Goal: Information Seeking & Learning: Learn about a topic

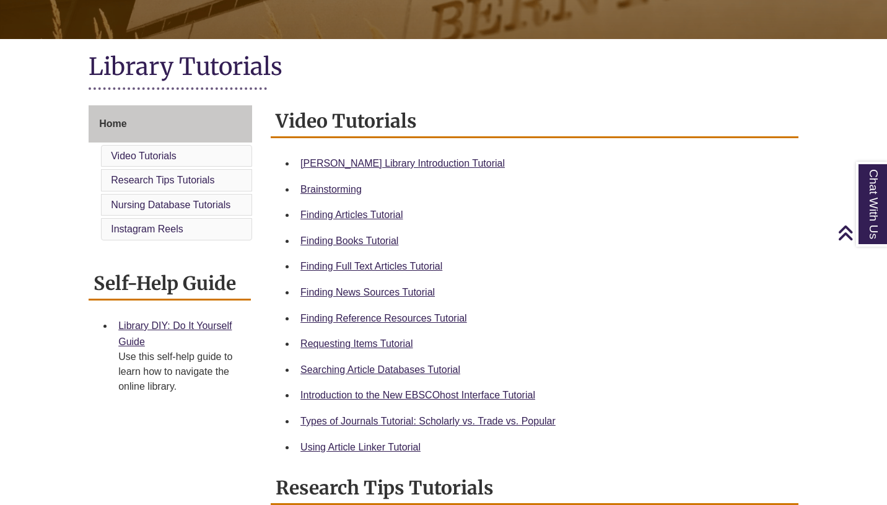
scroll to position [253, 0]
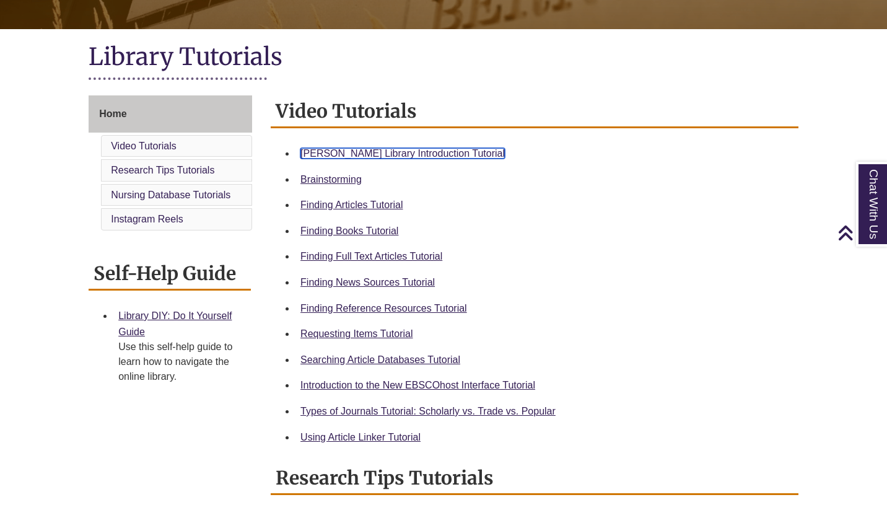
click at [324, 156] on link "[PERSON_NAME] Library Introduction Tutorial" at bounding box center [402, 153] width 204 height 11
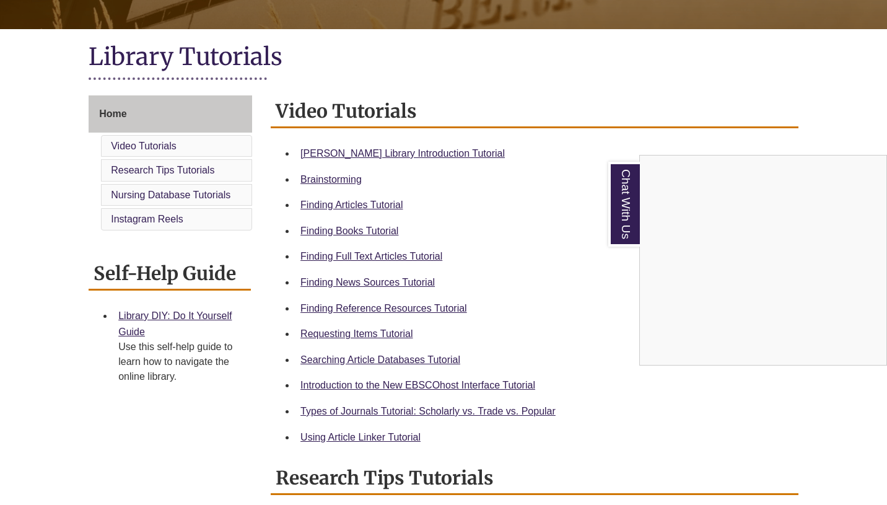
click at [321, 157] on div "Chat With Us" at bounding box center [443, 252] width 887 height 505
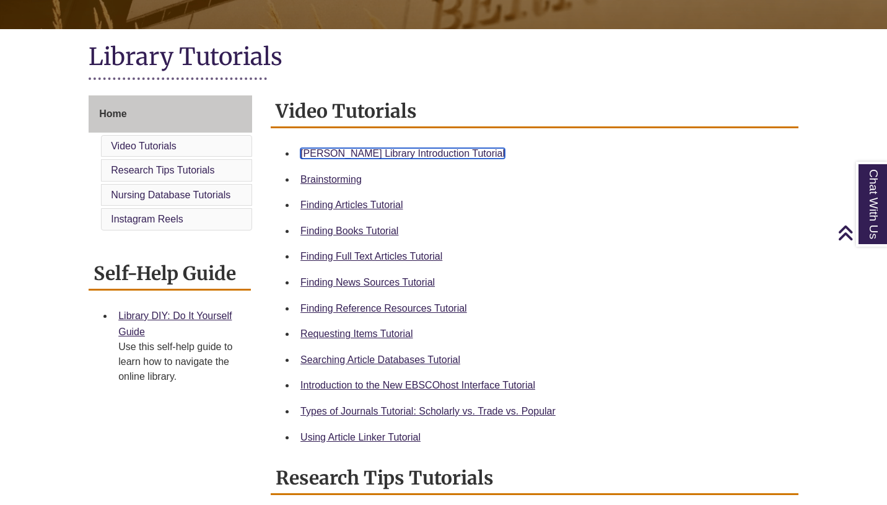
click at [322, 154] on link "[PERSON_NAME] Library Introduction Tutorial" at bounding box center [402, 153] width 204 height 11
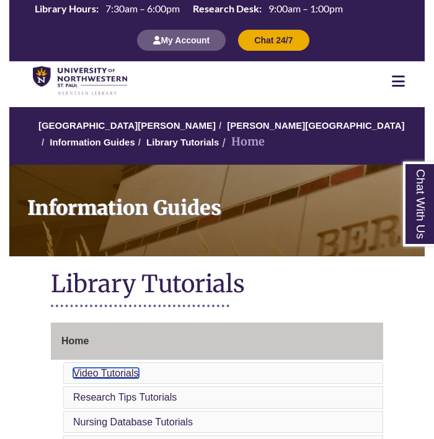
click at [130, 379] on link "Video Tutorials" at bounding box center [106, 373] width 66 height 11
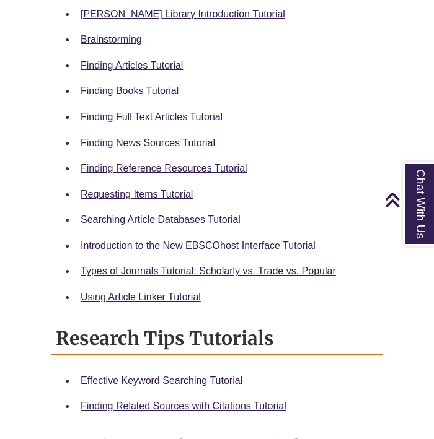
scroll to position [634, 0]
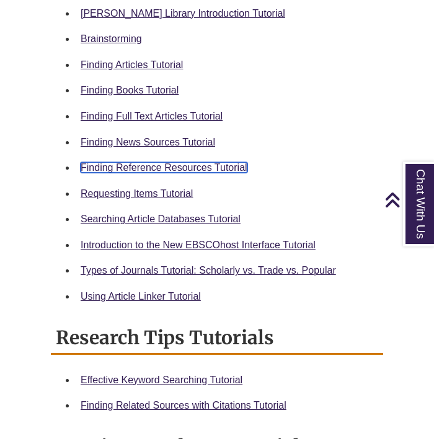
click at [110, 170] on link "Finding Reference Resources Tutorial" at bounding box center [164, 167] width 167 height 11
